Goal: Find specific page/section: Find specific page/section

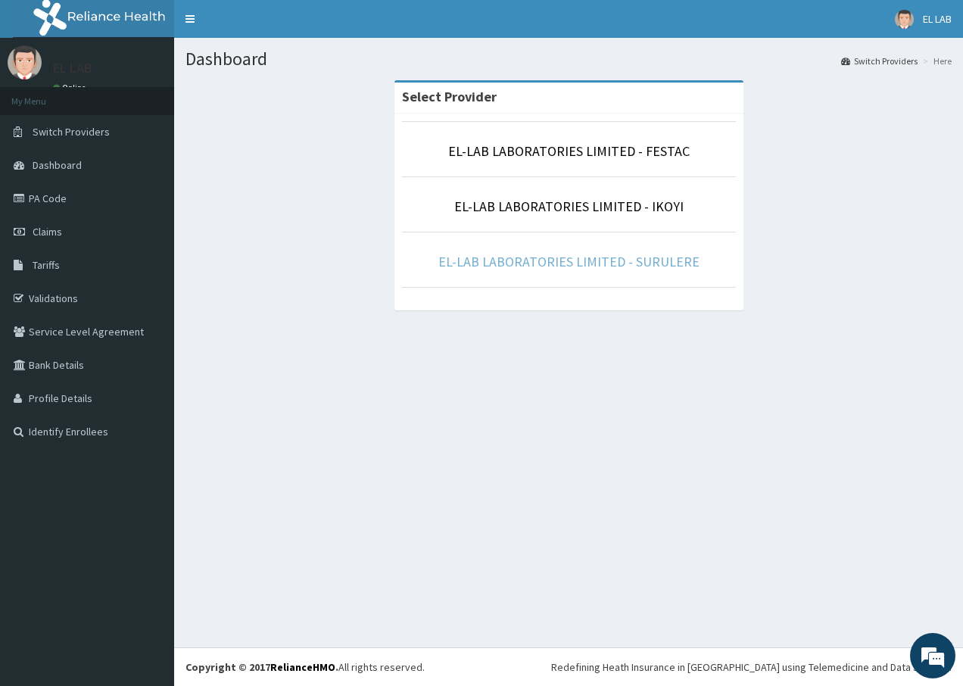
click at [635, 264] on link "EL-LAB LABORATORIES LIMITED - SURULERE" at bounding box center [568, 261] width 261 height 17
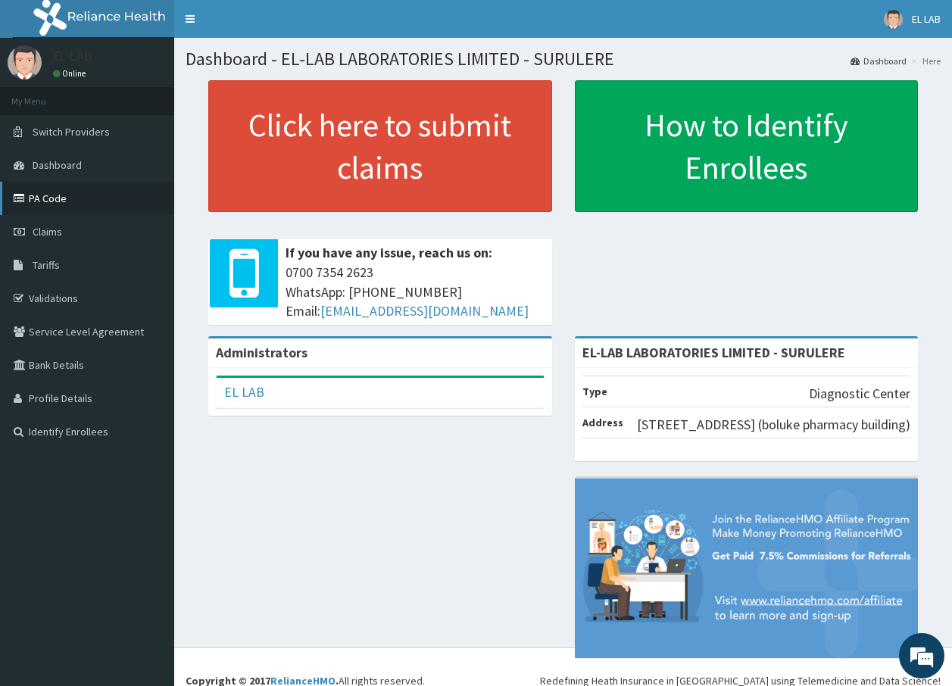
click at [101, 200] on link "PA Code" at bounding box center [87, 198] width 174 height 33
